Goal: Transaction & Acquisition: Purchase product/service

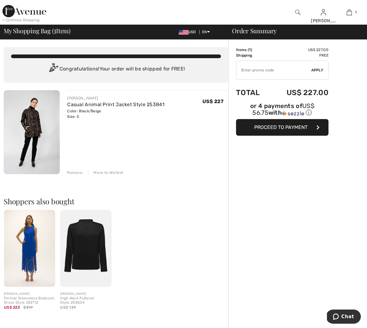
click at [31, 125] on img at bounding box center [32, 132] width 56 height 84
click at [99, 104] on link "Casual Animal Print Jacket Style 253841" at bounding box center [115, 105] width 97 height 6
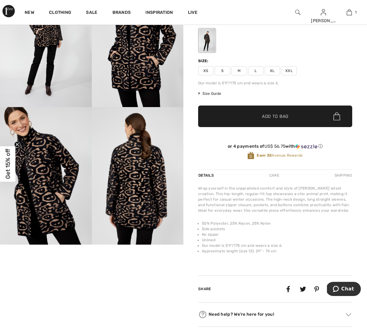
scroll to position [52, 0]
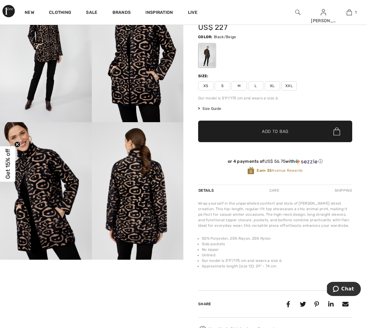
click at [126, 210] on img at bounding box center [138, 190] width 92 height 137
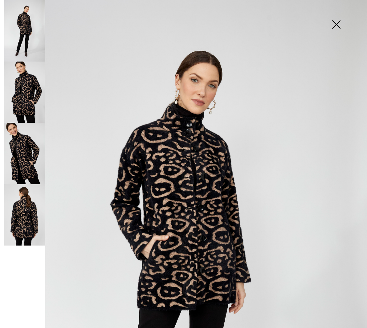
click at [194, 209] on img at bounding box center [183, 275] width 367 height 550
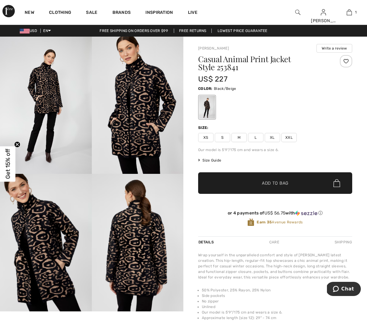
scroll to position [0, 0]
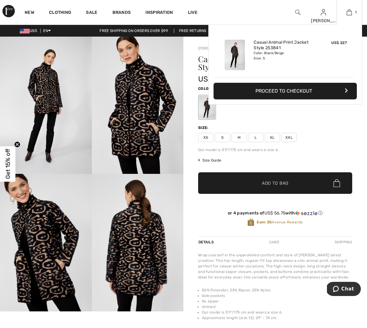
click at [301, 92] on button "Proceed to Checkout" at bounding box center [284, 91] width 143 height 17
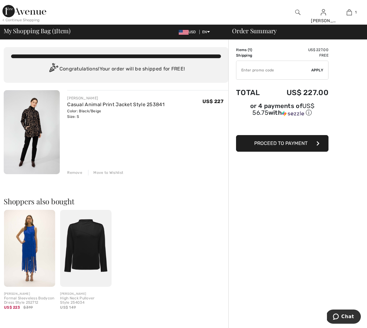
click at [286, 145] on span "Proceed to Payment" at bounding box center [280, 143] width 53 height 6
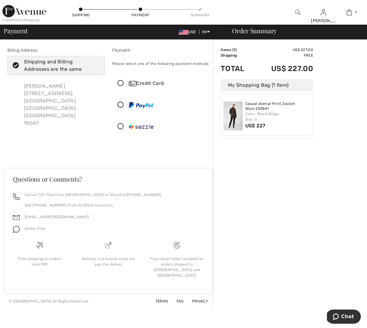
click at [122, 83] on icon at bounding box center [120, 83] width 16 height 6
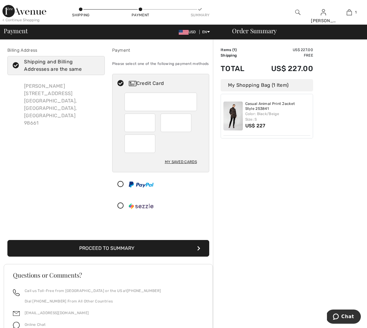
click at [187, 162] on div "My Saved Cards" at bounding box center [181, 162] width 32 height 10
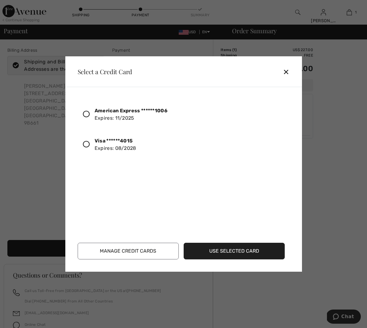
click at [89, 114] on icon at bounding box center [86, 114] width 7 height 7
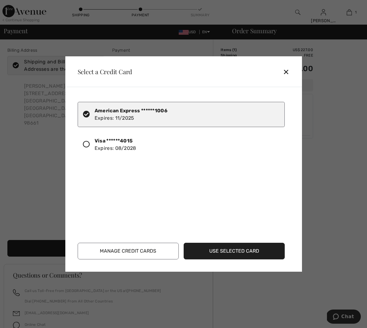
click at [254, 250] on button "Use Selected Card" at bounding box center [233, 251] width 101 height 17
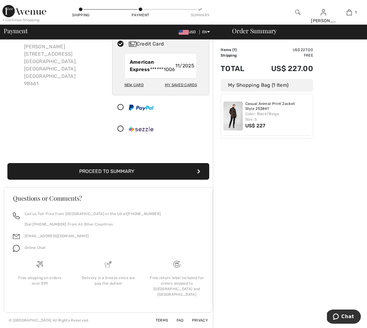
scroll to position [41, 0]
click at [145, 177] on button "Proceed to Summary" at bounding box center [108, 171] width 202 height 17
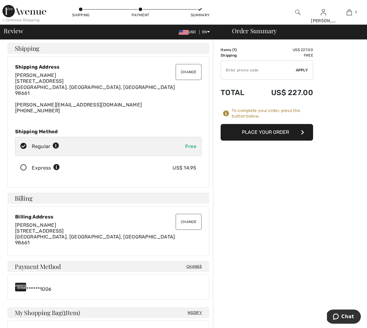
scroll to position [2, 0]
click at [21, 163] on div "Express US$ 14.95" at bounding box center [108, 167] width 186 height 19
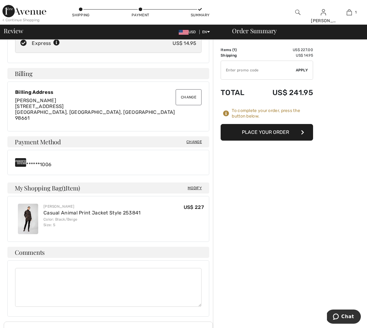
scroll to position [125, 0]
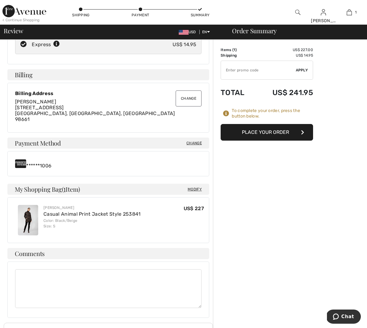
click at [265, 130] on button "Place Your Order" at bounding box center [266, 132] width 92 height 17
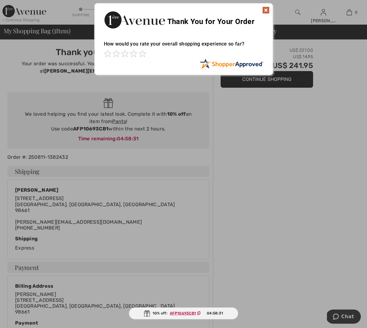
click at [265, 10] on img at bounding box center [265, 9] width 7 height 7
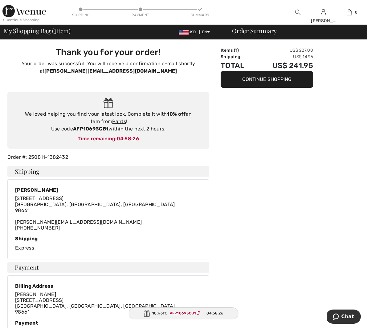
click at [269, 79] on button "Continue Shopping" at bounding box center [266, 79] width 92 height 17
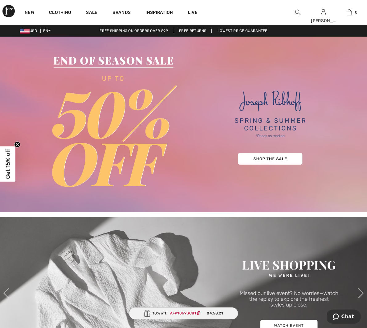
click at [300, 11] on div at bounding box center [298, 12] width 26 height 25
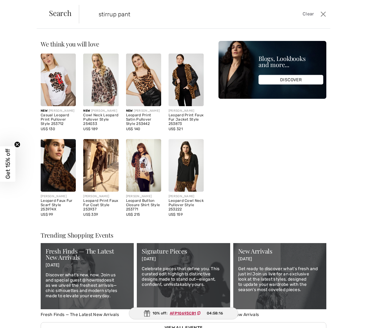
type input "stirrup pant"
